Goal: Task Accomplishment & Management: Manage account settings

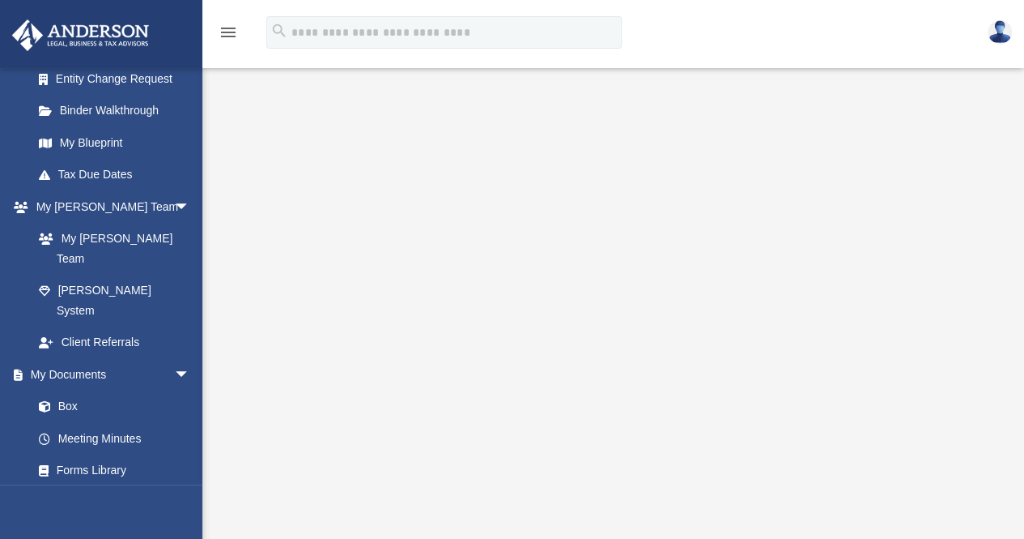
scroll to position [324, 0]
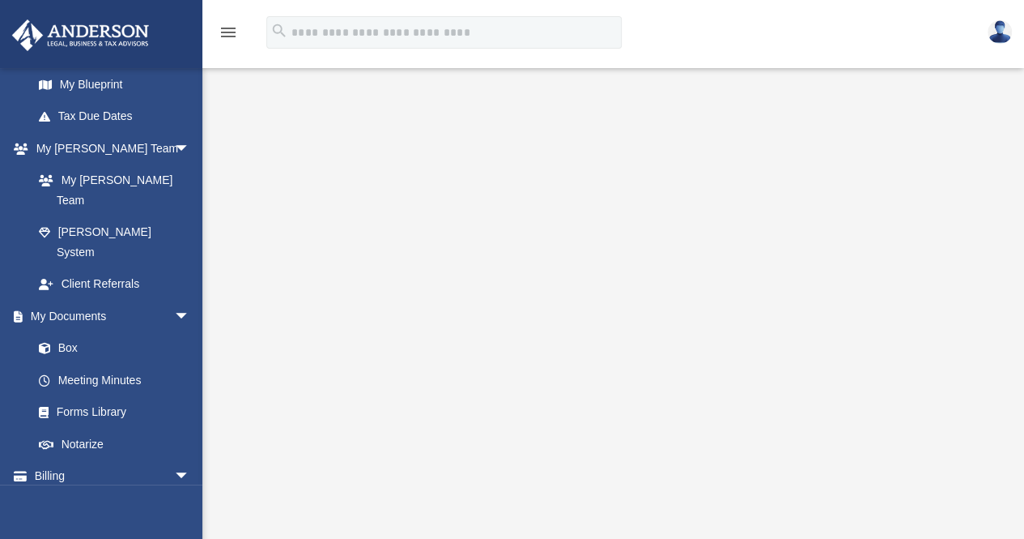
click at [77, 332] on link "Box" at bounding box center [111, 348] width 176 height 32
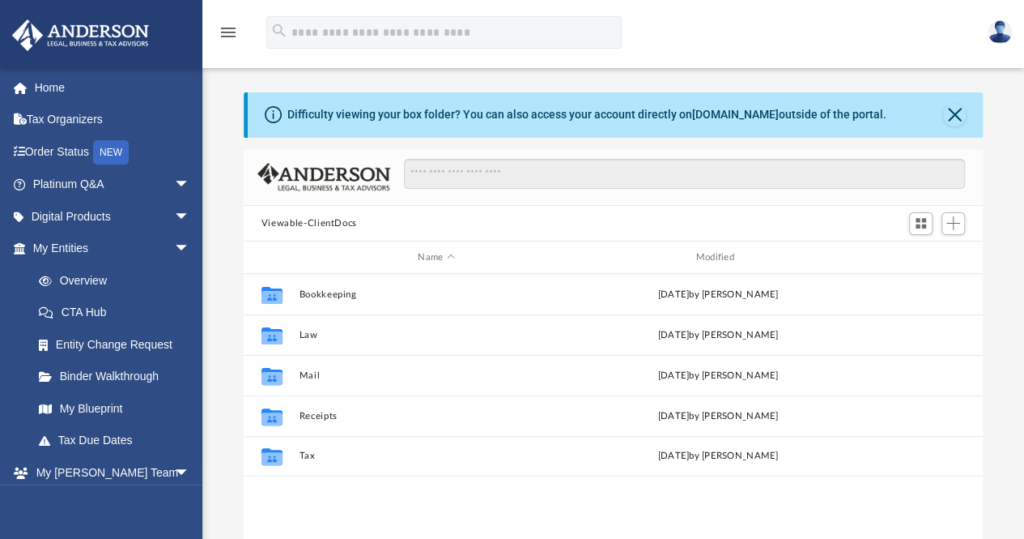
scroll to position [356, 727]
click at [312, 333] on button "Law" at bounding box center [436, 335] width 275 height 11
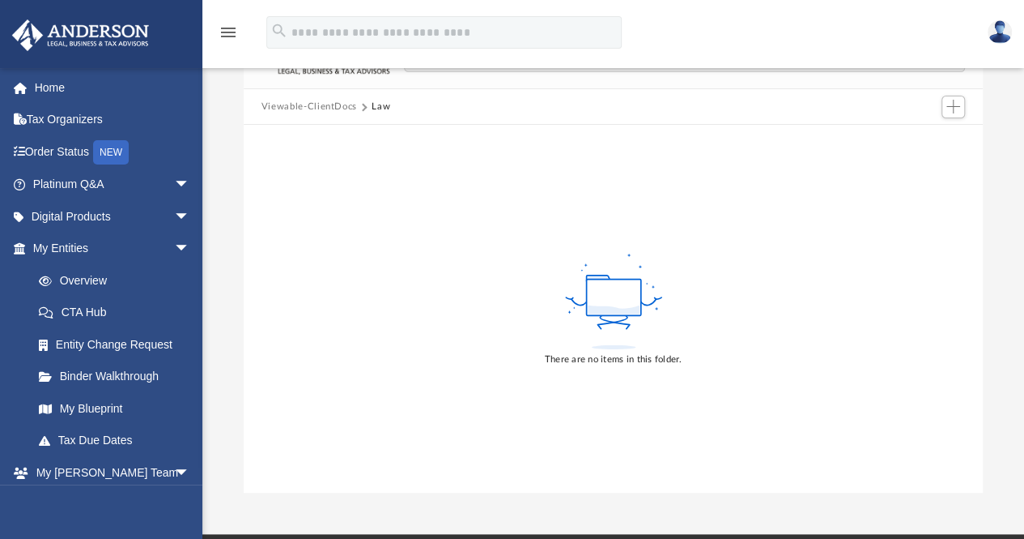
scroll to position [0, 0]
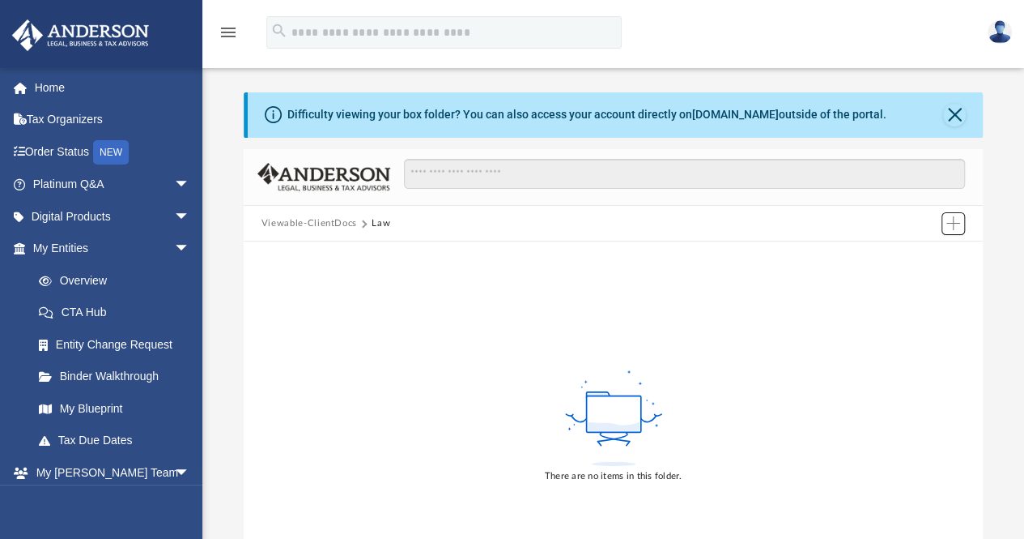
click at [951, 228] on span "Add" at bounding box center [954, 223] width 14 height 14
click at [922, 253] on li "Upload" at bounding box center [931, 255] width 52 height 17
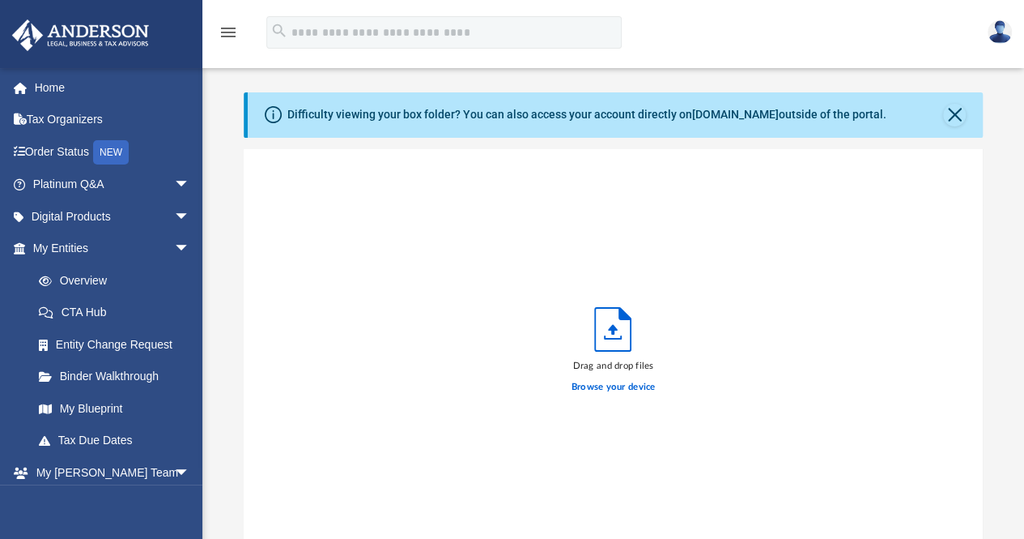
scroll to position [398, 727]
click at [606, 390] on label "Browse your device" at bounding box center [614, 387] width 84 height 15
click at [0, 0] on input "Browse your device" at bounding box center [0, 0] width 0 height 0
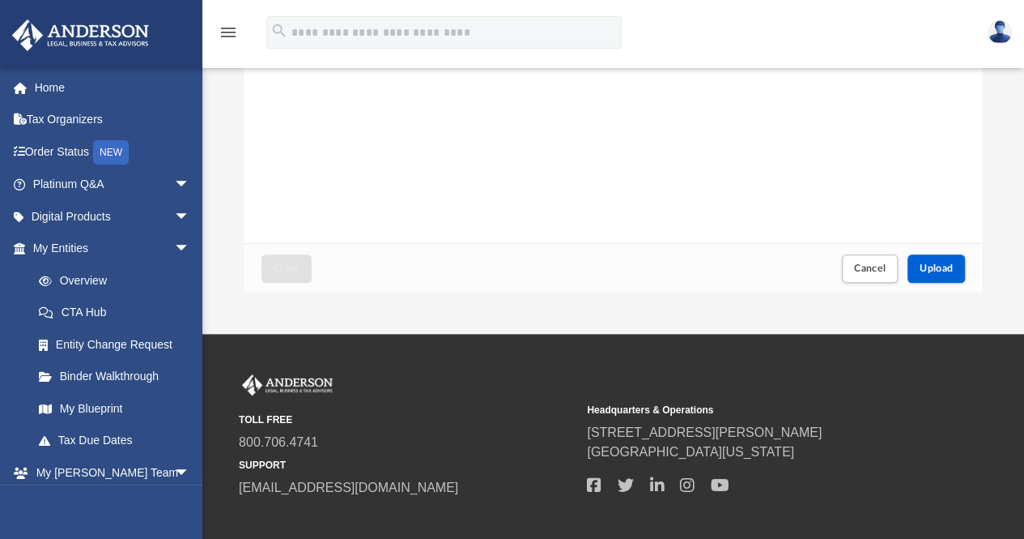
scroll to position [324, 0]
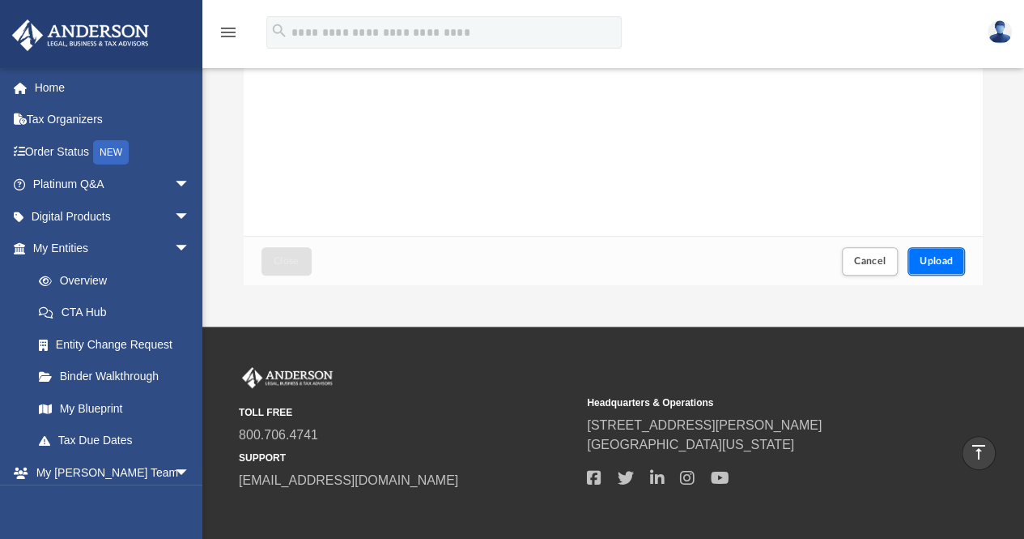
click at [930, 261] on span "Upload" at bounding box center [937, 261] width 34 height 10
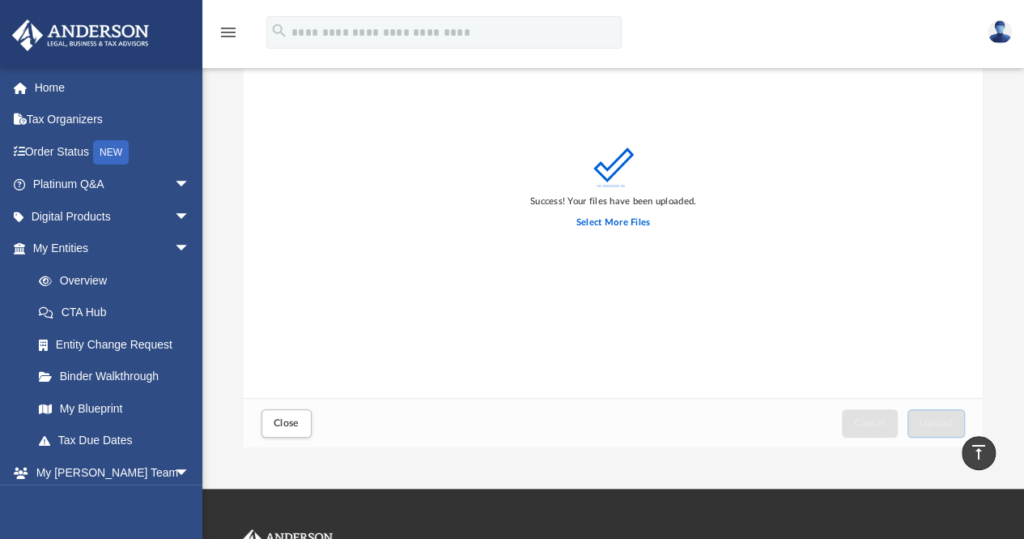
scroll to position [0, 0]
